Goal: Communication & Community: Answer question/provide support

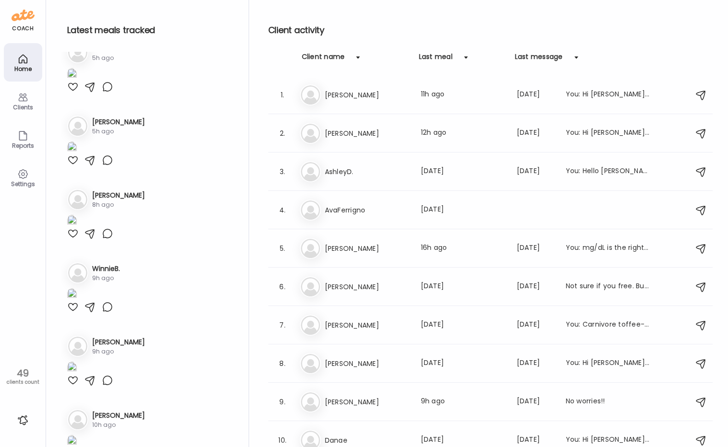
scroll to position [624, 0]
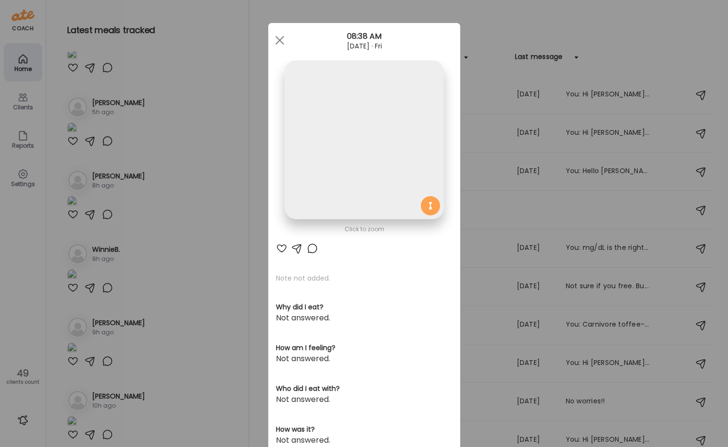
click at [209, 244] on div "Ate Coach Dashboard Wahoo! It’s official Take a moment to set up your Coach Pro…" at bounding box center [364, 223] width 728 height 447
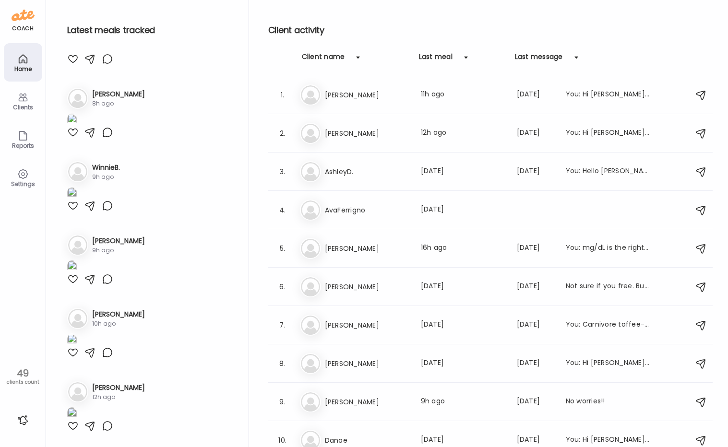
scroll to position [2638, 0]
click at [334, 57] on div "Client name" at bounding box center [323, 59] width 43 height 15
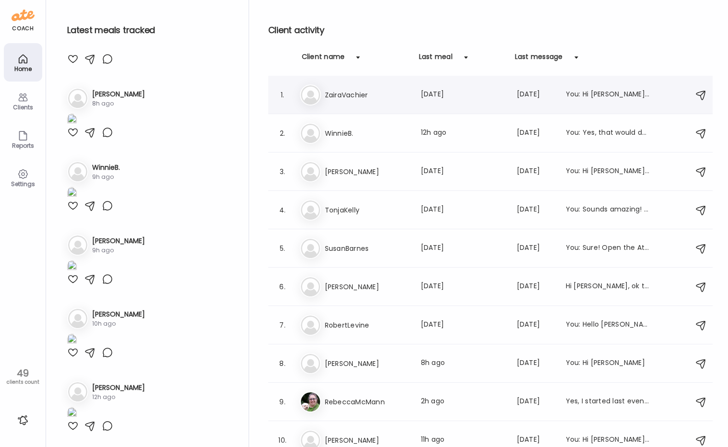
click at [336, 101] on div "Za ZairaVachier Last meal: [DATE] Last message: [DATE] You: Hi [PERSON_NAME]! J…" at bounding box center [492, 94] width 384 height 21
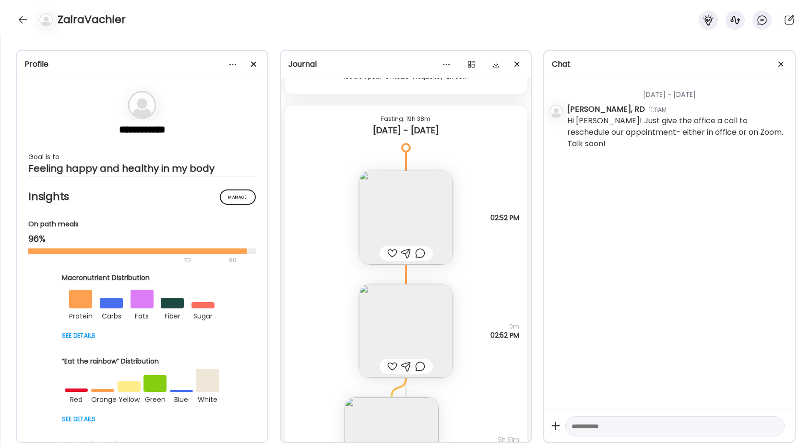
scroll to position [13650, 0]
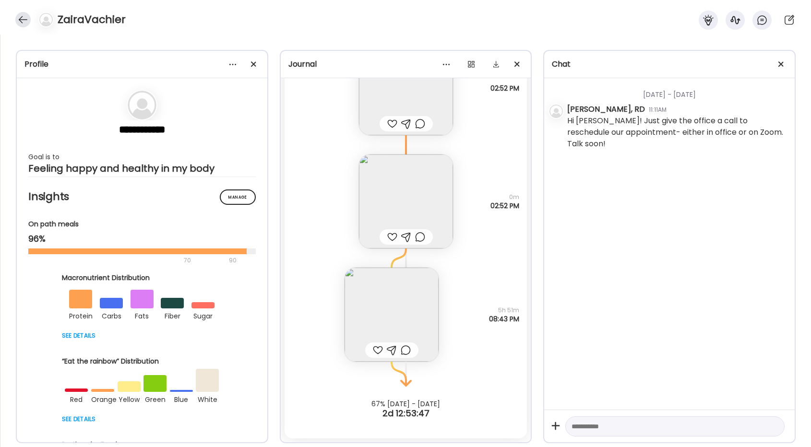
click at [21, 18] on div at bounding box center [22, 19] width 15 height 15
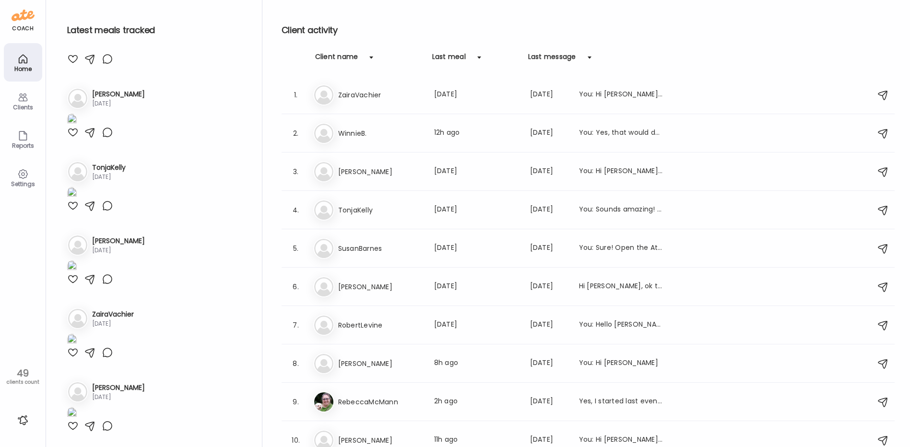
scroll to position [3361, 0]
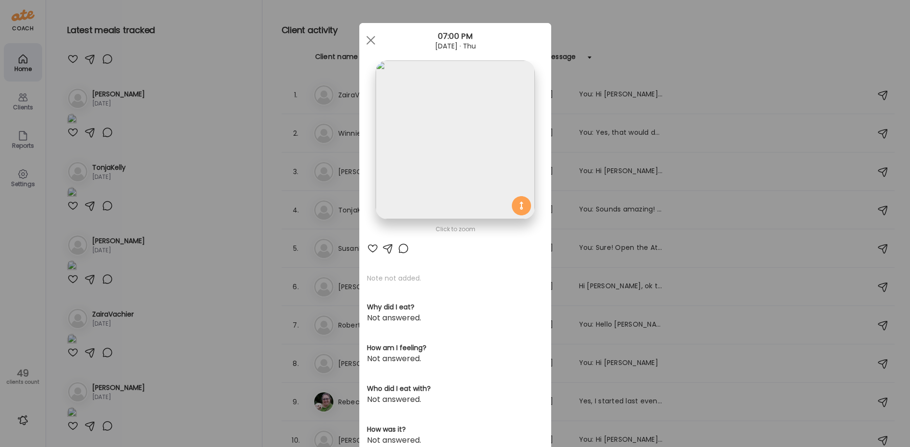
click at [441, 126] on img at bounding box center [455, 139] width 159 height 159
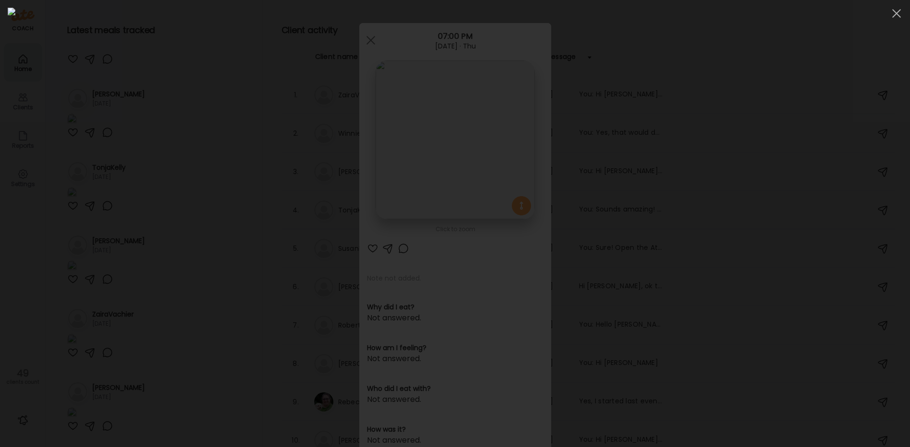
click at [411, 153] on img at bounding box center [455, 224] width 895 height 432
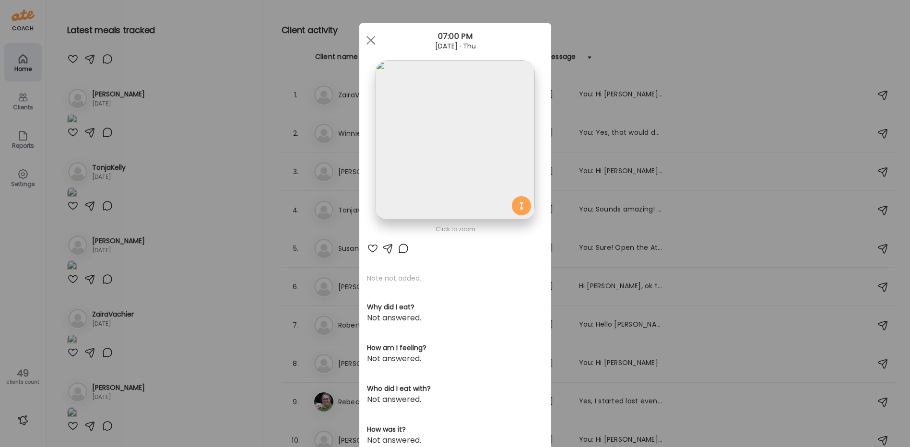
click at [157, 292] on div "Ate Coach Dashboard Wahoo! It’s official Take a moment to set up your Coach Pro…" at bounding box center [455, 223] width 910 height 447
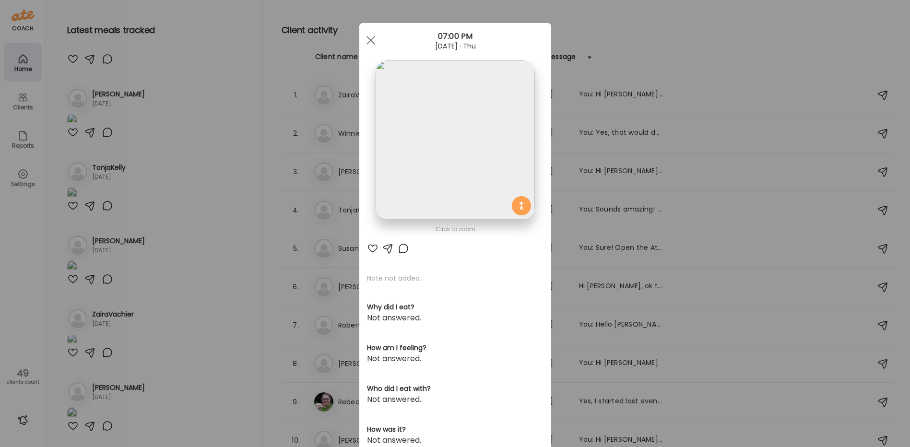
click at [404, 157] on img at bounding box center [455, 139] width 159 height 159
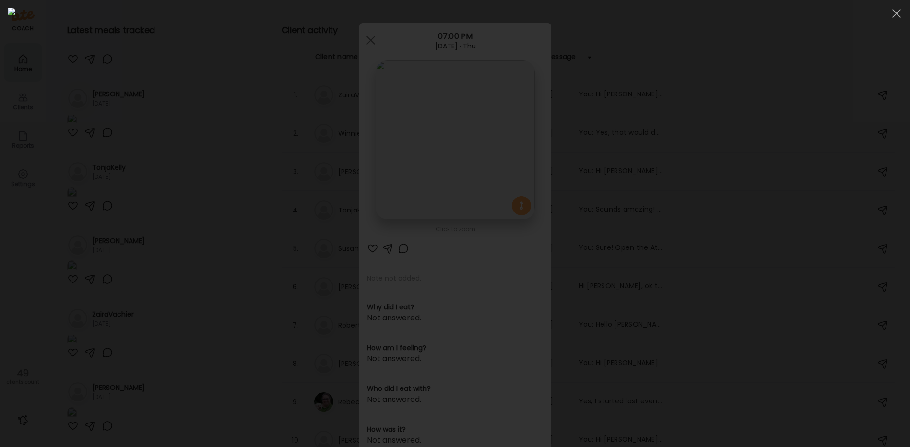
click at [189, 301] on div at bounding box center [455, 224] width 895 height 432
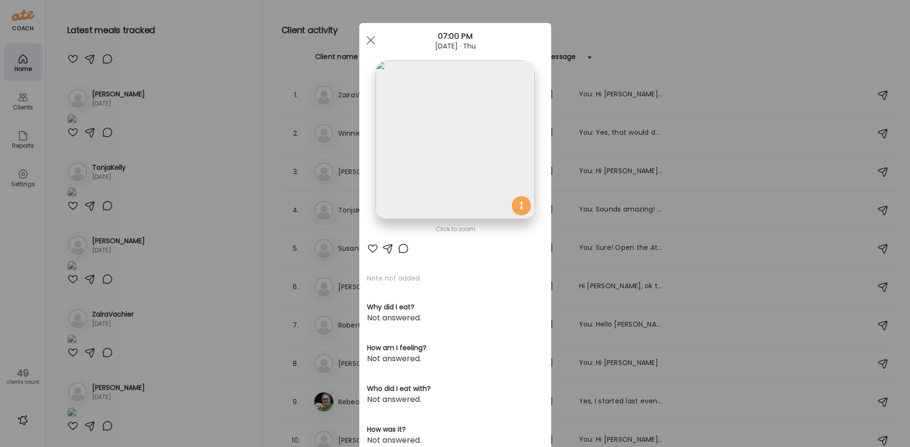
click at [189, 301] on div "Ate Coach Dashboard Wahoo! It’s official Take a moment to set up your Coach Pro…" at bounding box center [455, 223] width 910 height 447
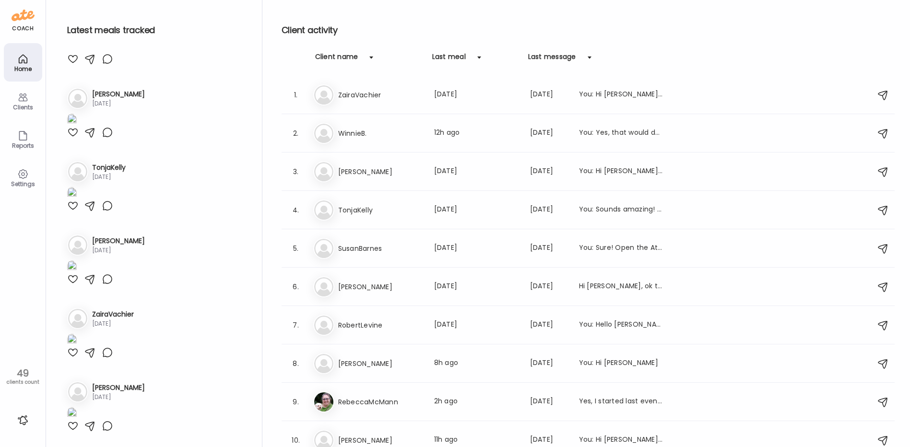
scroll to position [3793, 0]
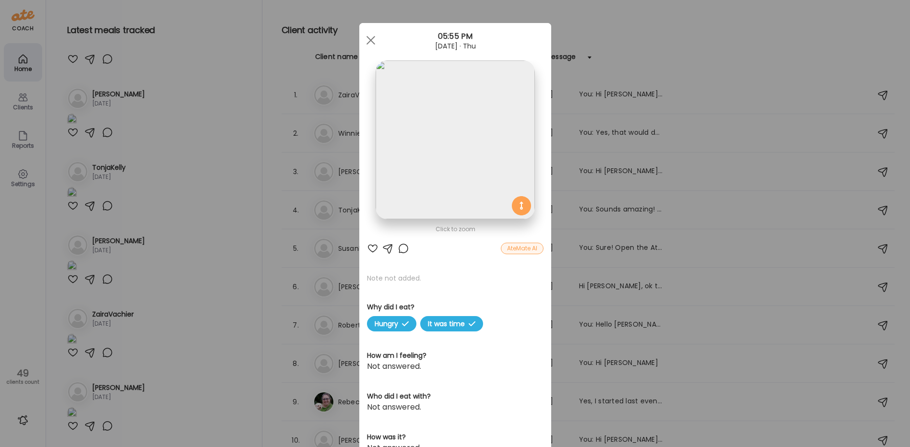
click at [419, 135] on img at bounding box center [455, 139] width 159 height 159
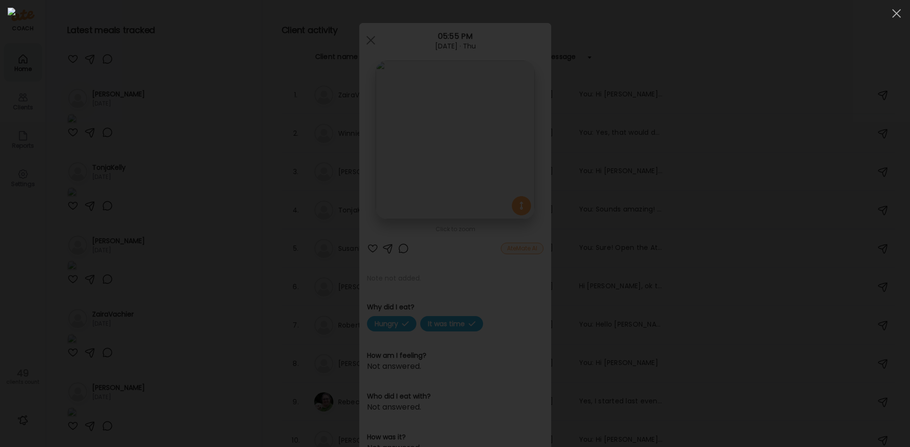
click at [196, 119] on div at bounding box center [455, 224] width 895 height 432
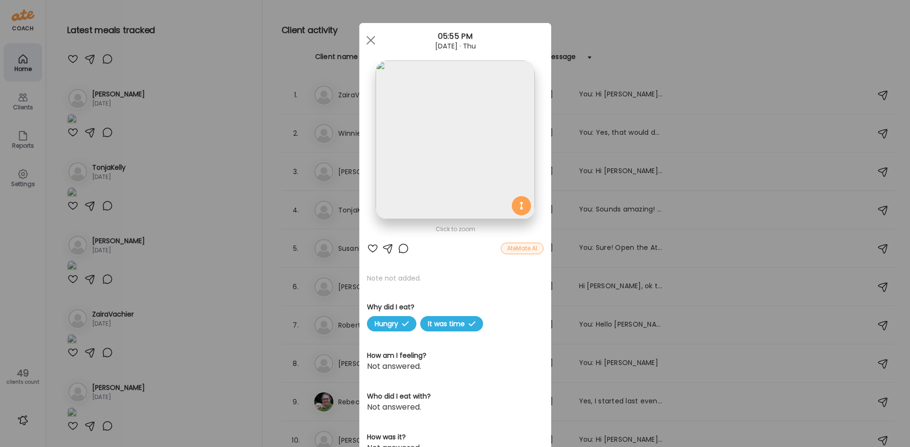
click at [196, 119] on div "Ate Coach Dashboard Wahoo! It’s official Take a moment to set up your Coach Pro…" at bounding box center [455, 223] width 910 height 447
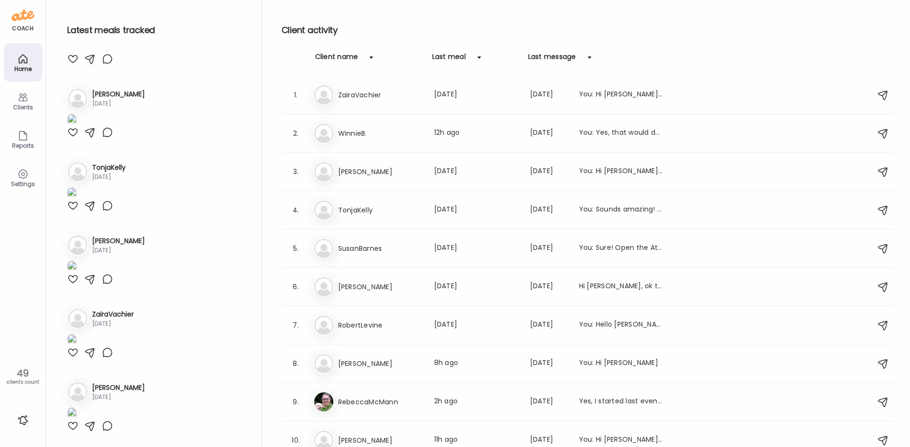
scroll to position [4033, 0]
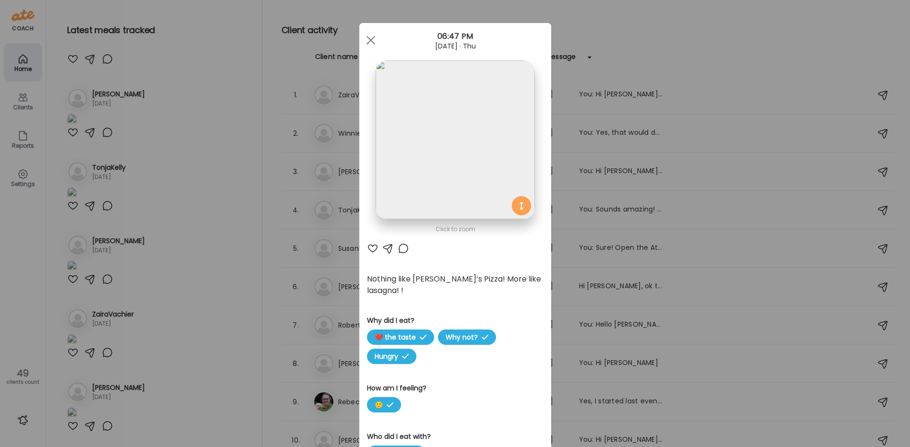
click at [400, 251] on div at bounding box center [404, 249] width 12 height 12
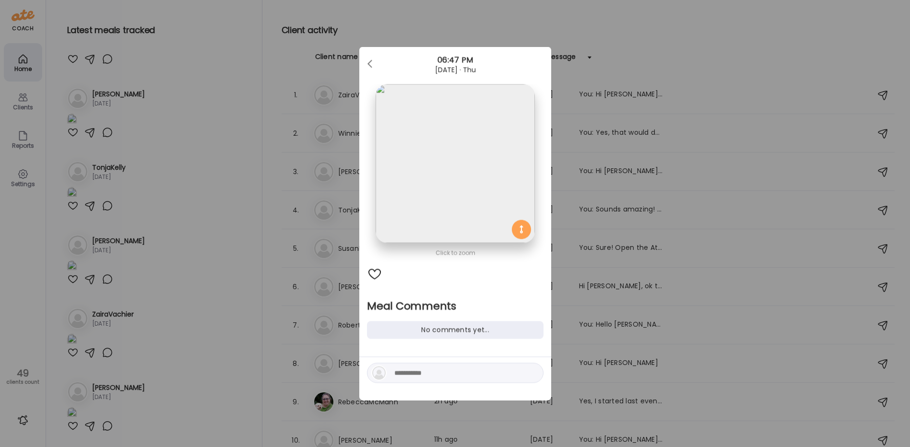
click at [402, 377] on textarea at bounding box center [459, 373] width 130 height 12
type textarea "**********"
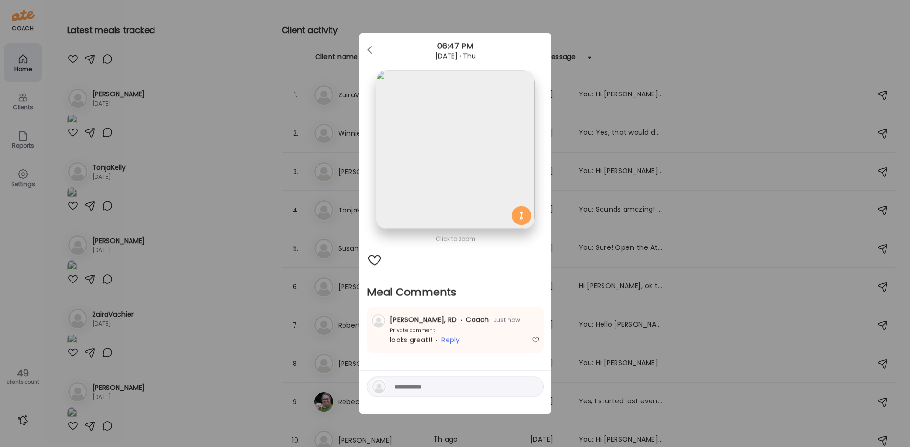
click at [248, 260] on div "Ate Coach Dashboard Wahoo! It’s official Take a moment to set up your Coach Pro…" at bounding box center [455, 223] width 910 height 447
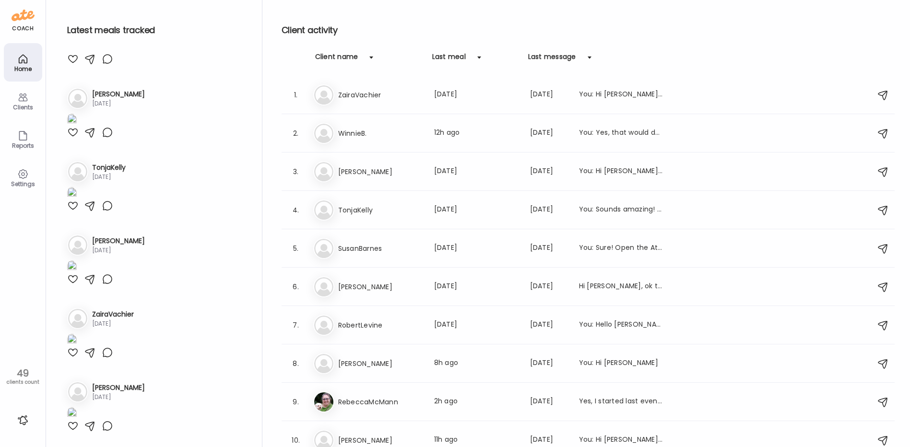
scroll to position [4320, 0]
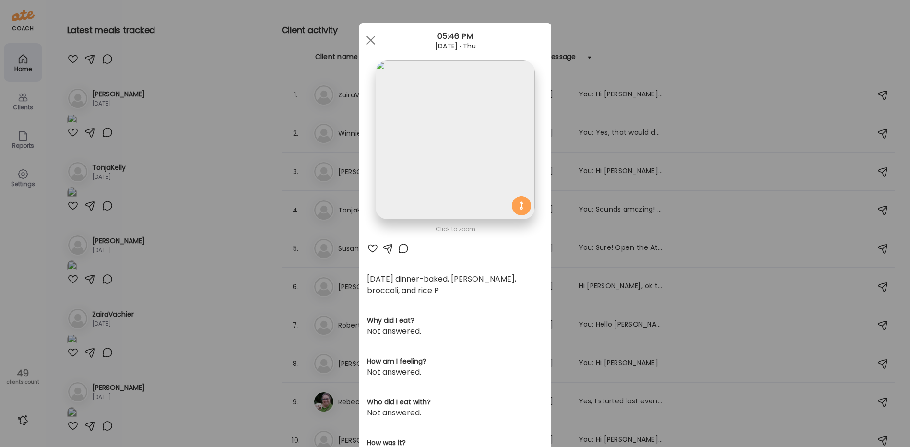
click at [160, 254] on div "Ate Coach Dashboard Wahoo! It’s official Take a moment to set up your Coach Pro…" at bounding box center [455, 223] width 910 height 447
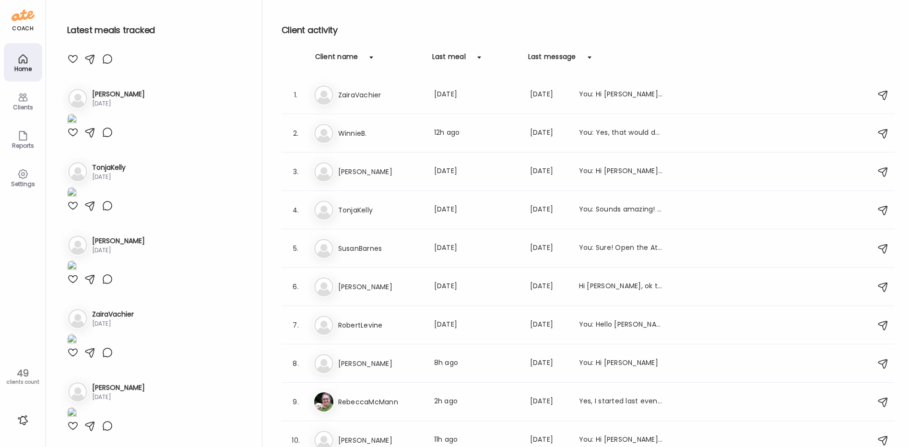
scroll to position [4512, 0]
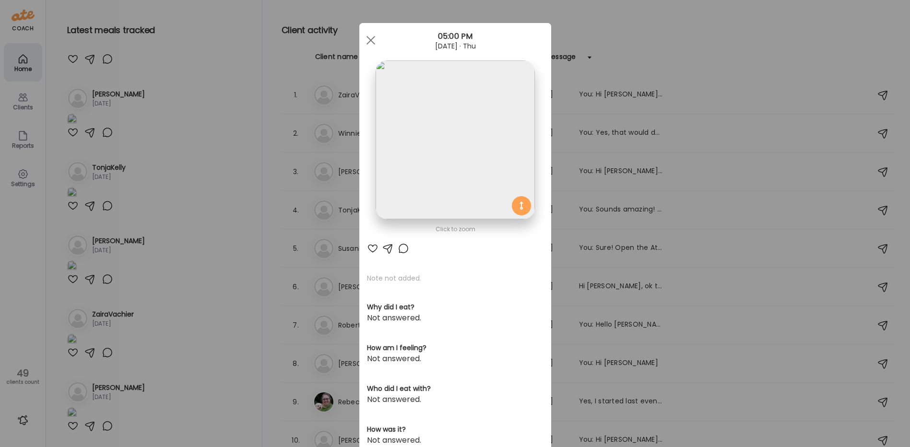
click at [437, 132] on img at bounding box center [455, 139] width 159 height 159
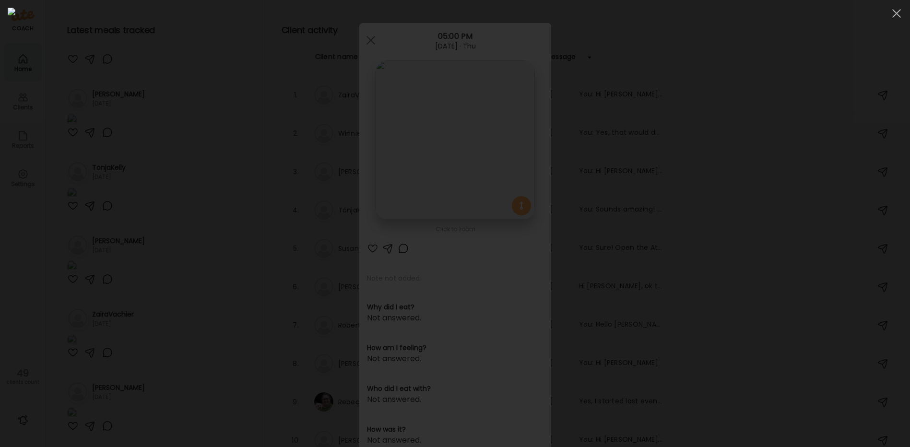
click at [158, 263] on div at bounding box center [455, 224] width 895 height 432
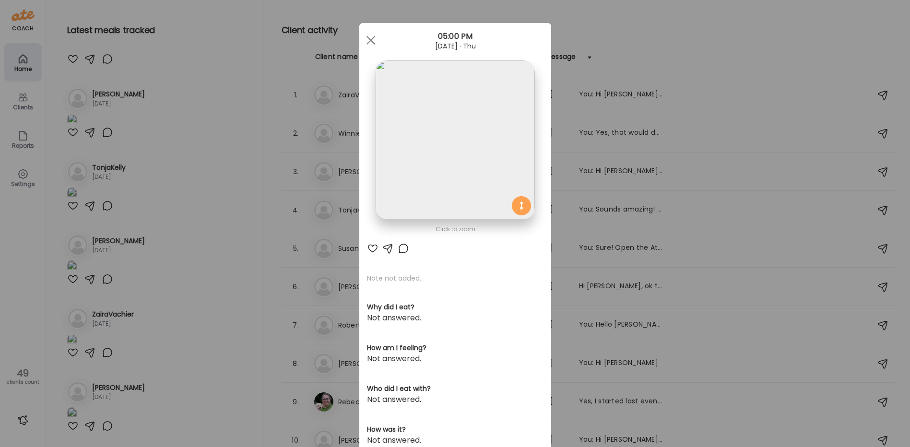
click at [166, 263] on div "Ate Coach Dashboard Wahoo! It’s official Take a moment to set up your Coach Pro…" at bounding box center [455, 223] width 910 height 447
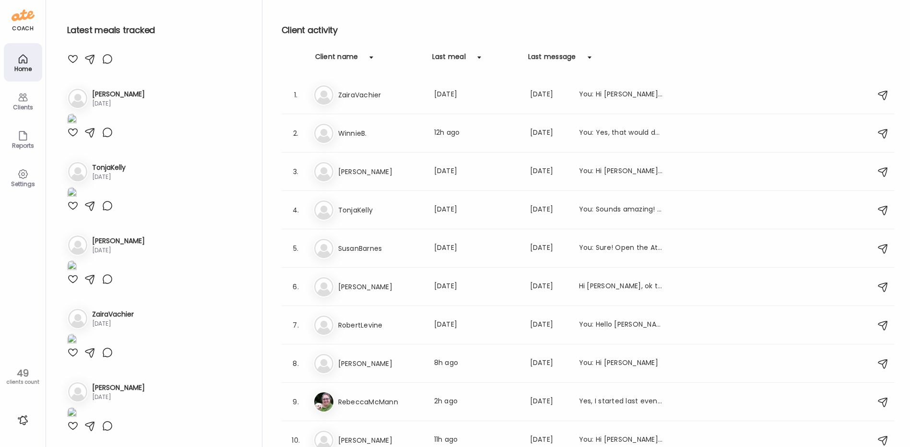
scroll to position [5616, 0]
click at [77, 127] on img at bounding box center [72, 120] width 10 height 13
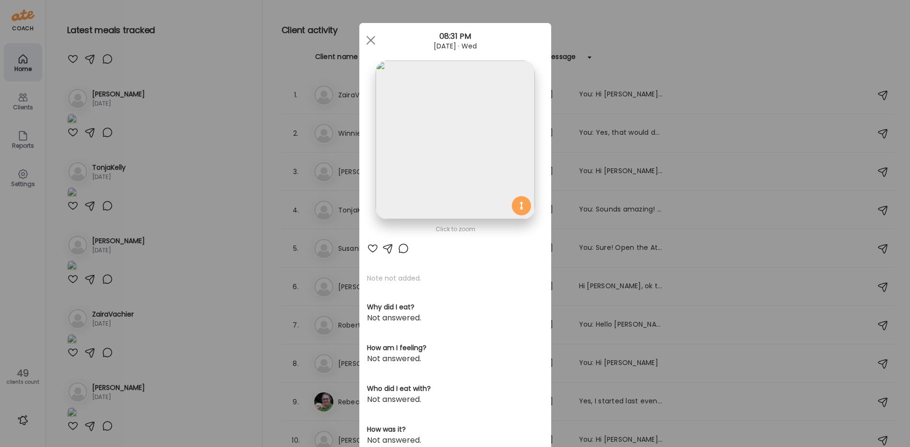
click at [454, 155] on img at bounding box center [455, 139] width 159 height 159
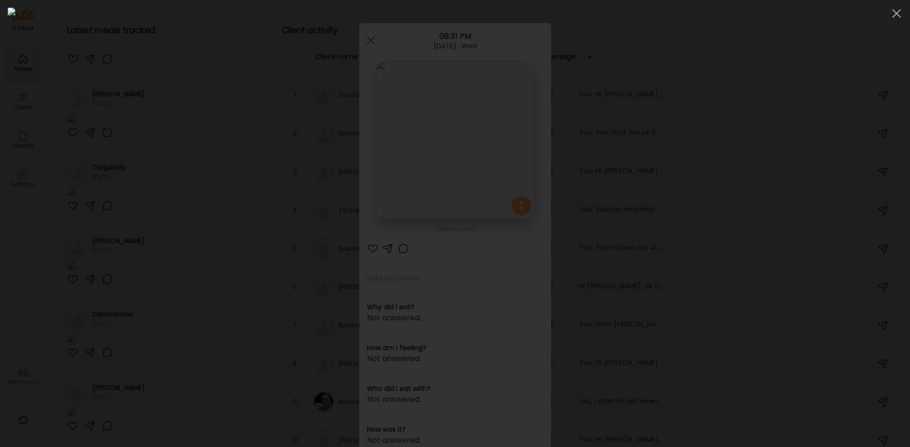
click at [454, 155] on img at bounding box center [455, 224] width 895 height 432
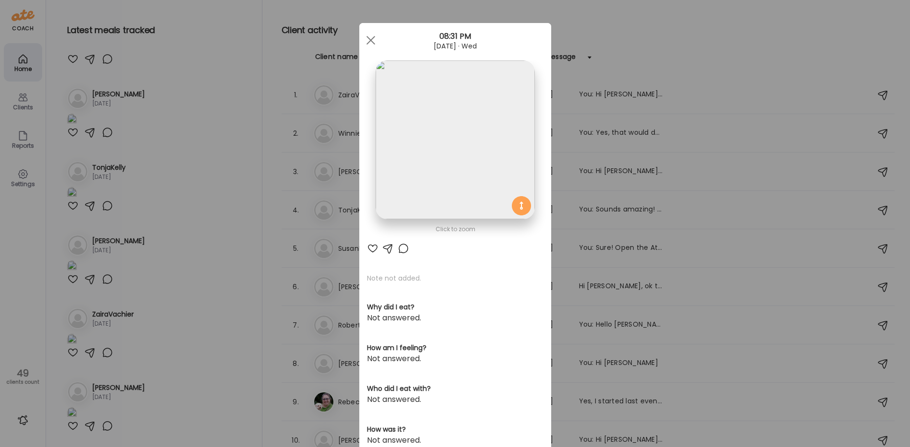
click at [225, 311] on div "Ate Coach Dashboard Wahoo! It’s official Take a moment to set up your Coach Pro…" at bounding box center [455, 223] width 910 height 447
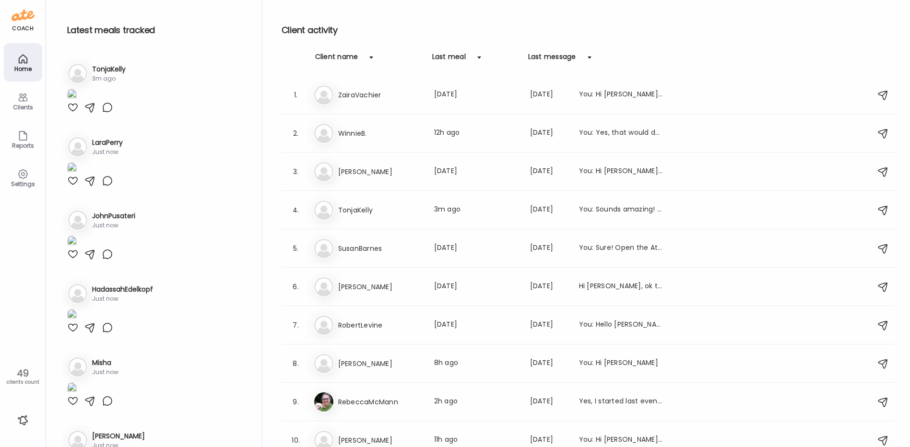
scroll to position [0, 0]
